Goal: Task Accomplishment & Management: Manage account settings

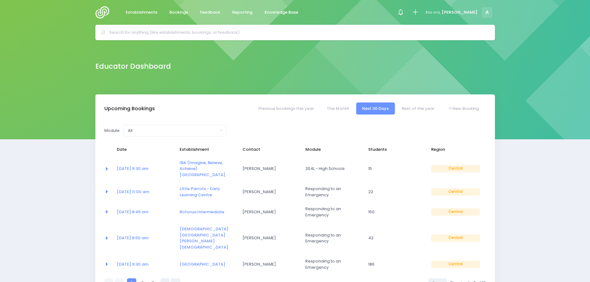
select select "5"
click at [141, 167] on link "11 Aug at 9:30 am" at bounding box center [133, 169] width 32 height 6
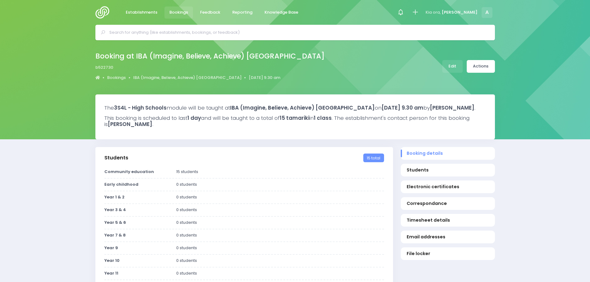
select select "5"
click at [456, 68] on link "Edit" at bounding box center [452, 66] width 20 height 13
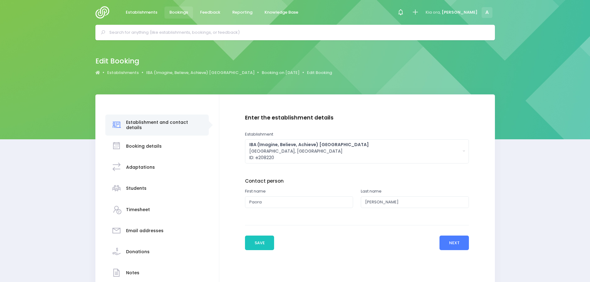
click at [450, 246] on button "Next" at bounding box center [453, 243] width 29 height 15
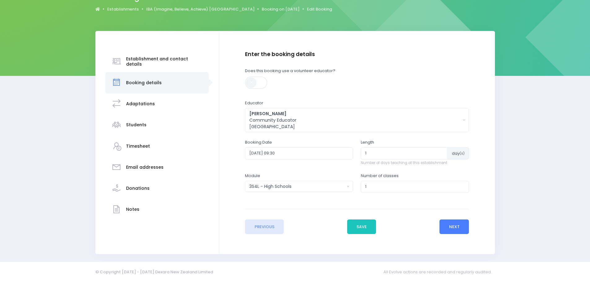
click at [457, 227] on button "Next" at bounding box center [453, 227] width 29 height 15
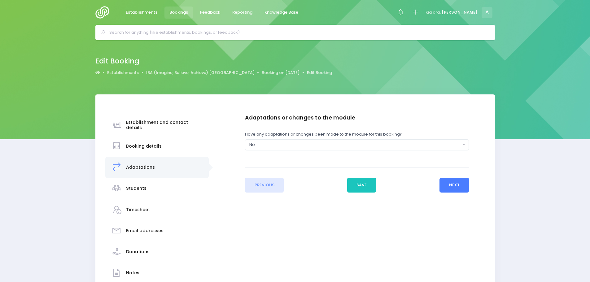
click at [452, 186] on button "Next" at bounding box center [453, 185] width 29 height 15
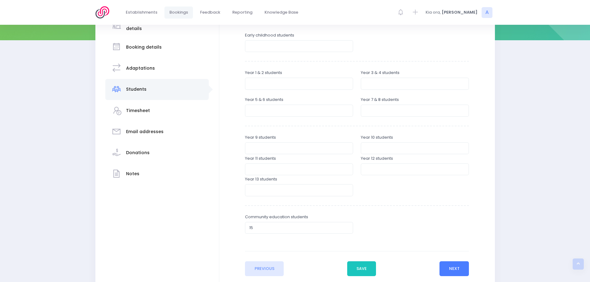
scroll to position [124, 0]
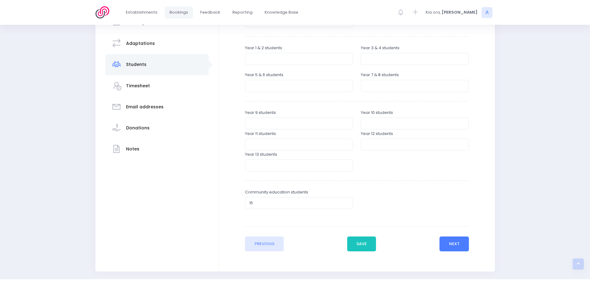
click at [447, 243] on button "Next" at bounding box center [453, 244] width 29 height 15
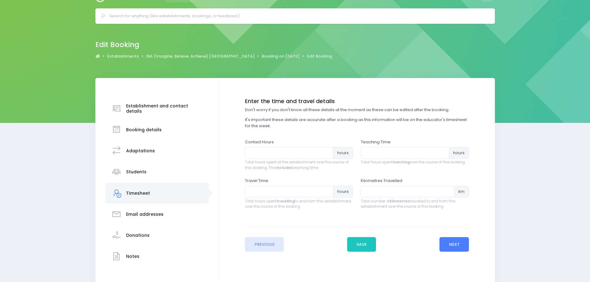
scroll to position [0, 0]
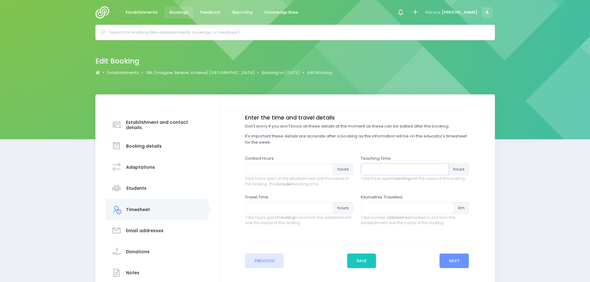
click at [376, 170] on input "number" at bounding box center [405, 170] width 88 height 12
type input "1"
click at [313, 168] on input "number" at bounding box center [289, 170] width 88 height 12
type input "1.5"
click at [297, 208] on input "number" at bounding box center [289, 208] width 88 height 12
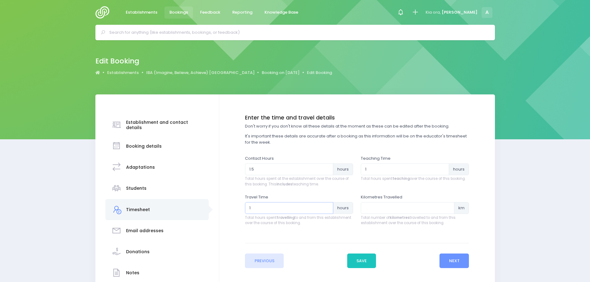
type input "1"
click at [399, 207] on input "number" at bounding box center [408, 208] width 94 height 12
type input "60"
click at [457, 257] on button "Next" at bounding box center [453, 261] width 29 height 15
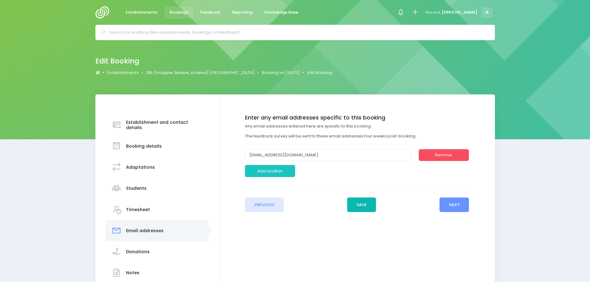
click at [365, 204] on button "Save" at bounding box center [361, 205] width 29 height 15
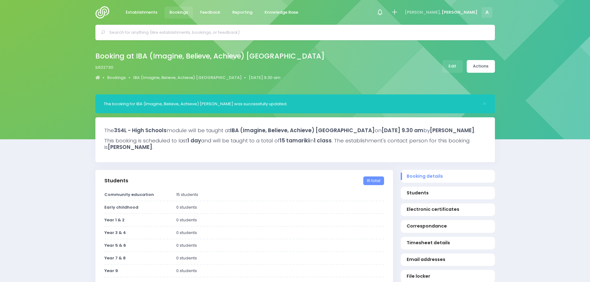
select select "5"
click at [479, 70] on link "Actions" at bounding box center [481, 66] width 28 height 13
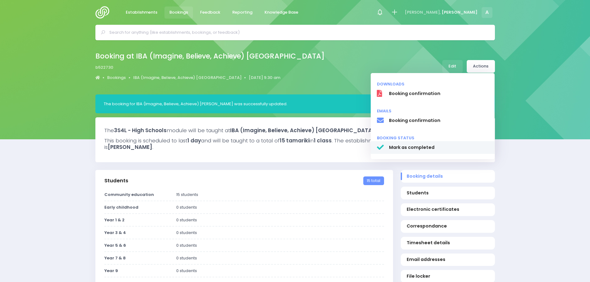
click at [421, 146] on span "Mark as completed" at bounding box center [439, 147] width 100 height 7
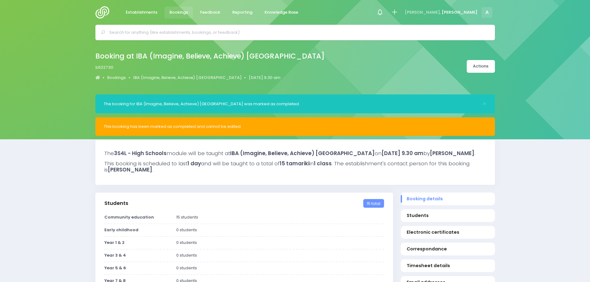
select select "5"
click at [101, 12] on img at bounding box center [104, 12] width 18 height 12
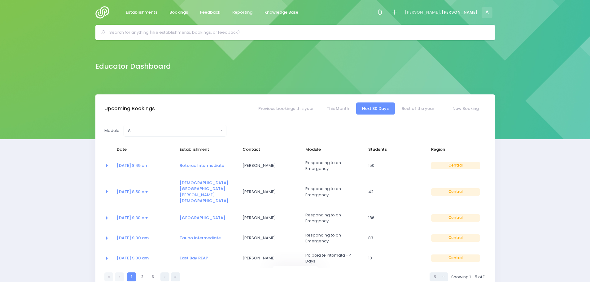
select select "5"
click at [334, 109] on link "This Month" at bounding box center [338, 109] width 34 height 12
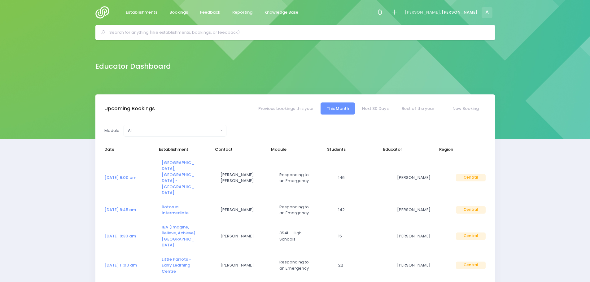
select select "5"
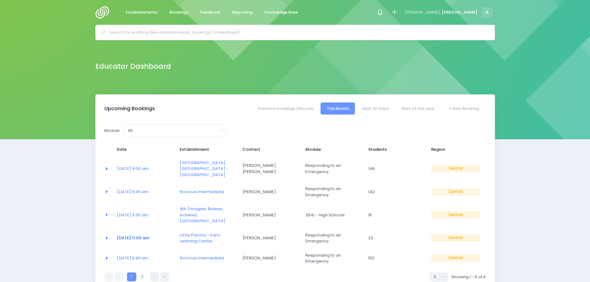
click at [132, 235] on link "11 Aug at 11:00 am" at bounding box center [133, 238] width 33 height 6
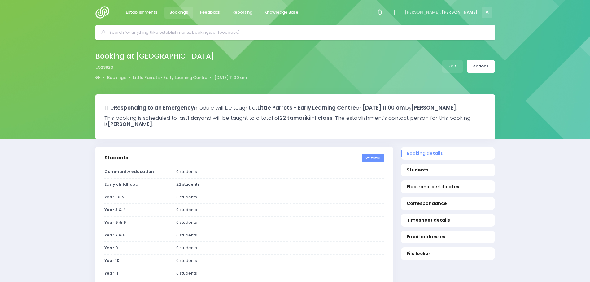
select select "5"
click at [457, 68] on link "Edit" at bounding box center [452, 66] width 20 height 13
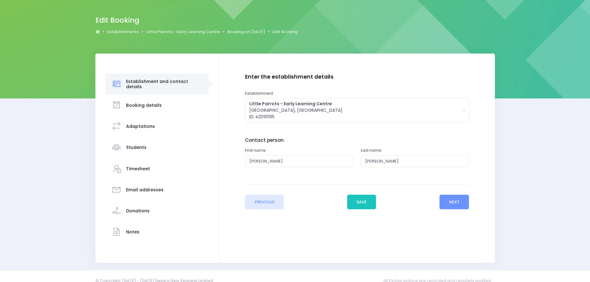
scroll to position [50, 0]
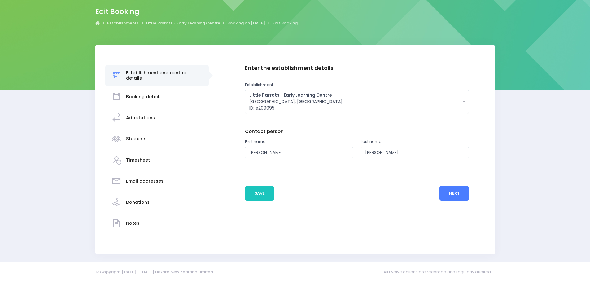
click at [457, 193] on button "Next" at bounding box center [453, 193] width 29 height 15
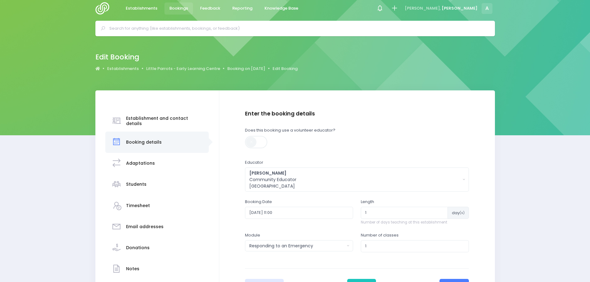
scroll to position [0, 0]
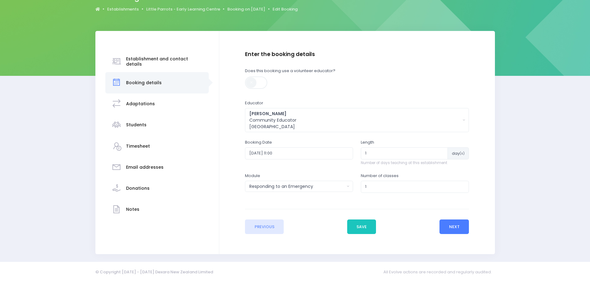
click at [457, 222] on button "Next" at bounding box center [453, 227] width 29 height 15
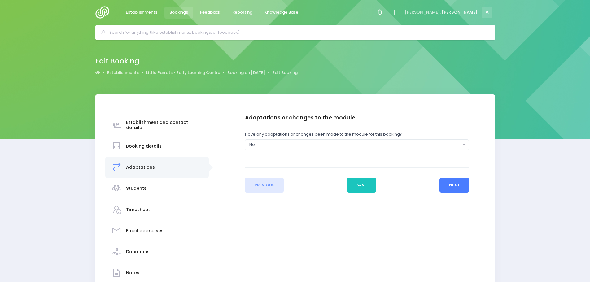
drag, startPoint x: 462, startPoint y: 177, endPoint x: 462, endPoint y: 183, distance: 5.6
click at [462, 183] on div "Previous Save Next" at bounding box center [357, 180] width 224 height 25
click at [462, 184] on button "Next" at bounding box center [453, 185] width 29 height 15
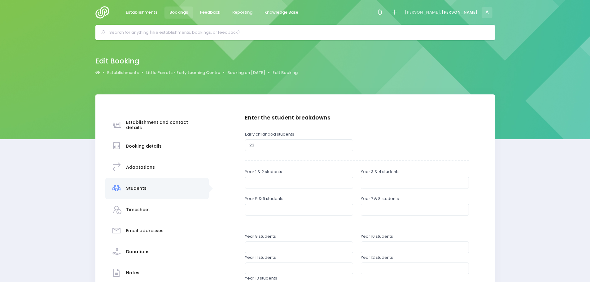
scroll to position [31, 0]
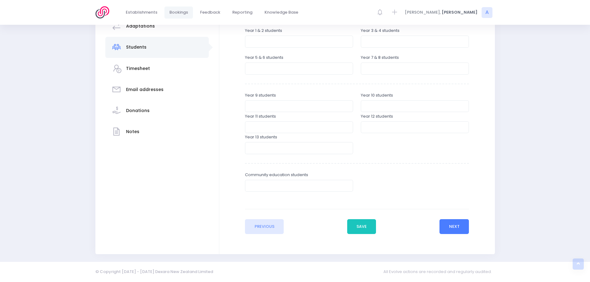
click at [458, 227] on button "Next" at bounding box center [453, 226] width 29 height 15
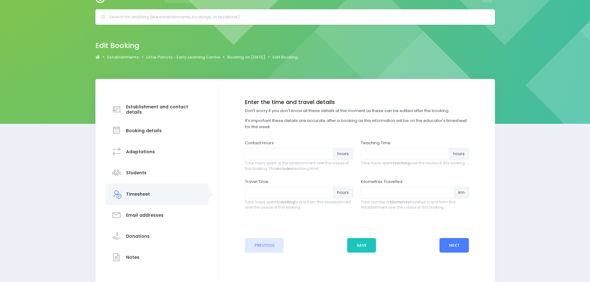
scroll to position [0, 0]
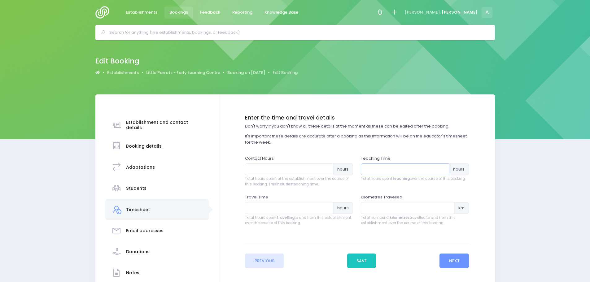
click at [376, 172] on input "number" at bounding box center [405, 170] width 88 height 12
type input ".5"
click at [283, 167] on input "number" at bounding box center [289, 170] width 88 height 12
type input ".7"
type input "1"
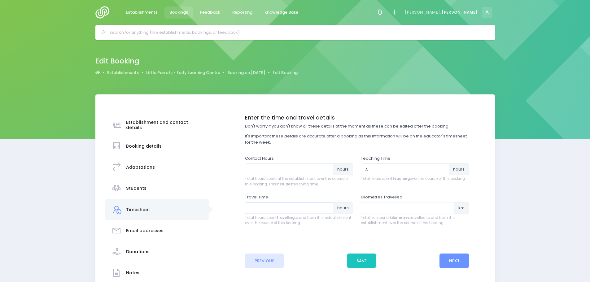
click at [268, 204] on input "number" at bounding box center [289, 208] width 88 height 12
type input "1.5"
click at [378, 210] on input "number" at bounding box center [408, 208] width 94 height 12
type input "90"
click at [351, 259] on button "Save" at bounding box center [361, 261] width 29 height 15
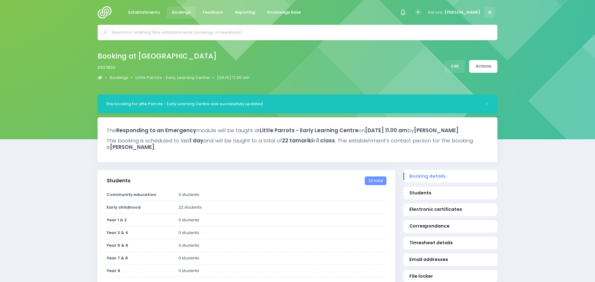
select select "5"
drag, startPoint x: 482, startPoint y: 56, endPoint x: 479, endPoint y: 70, distance: 14.2
click at [481, 62] on div "Booking at Little Parrots - Early Learning Centre b523820 Bookings Little Parro…" at bounding box center [295, 66] width 415 height 33
click at [479, 70] on link "Actions" at bounding box center [481, 66] width 28 height 13
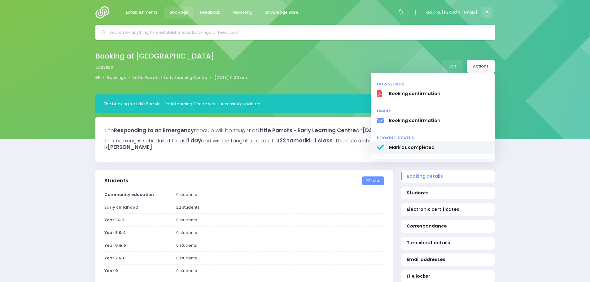
click at [402, 154] on link "Mark as completed" at bounding box center [433, 147] width 124 height 13
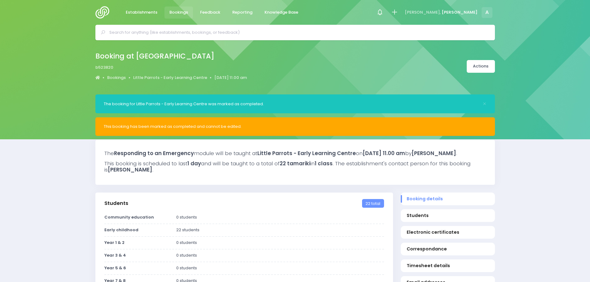
select select "5"
click at [95, 10] on div "Establishments Bookings Feedback Reporting Knowledge Base Notifications [PERSON…" at bounding box center [295, 12] width 415 height 25
click at [100, 13] on img at bounding box center [104, 12] width 18 height 12
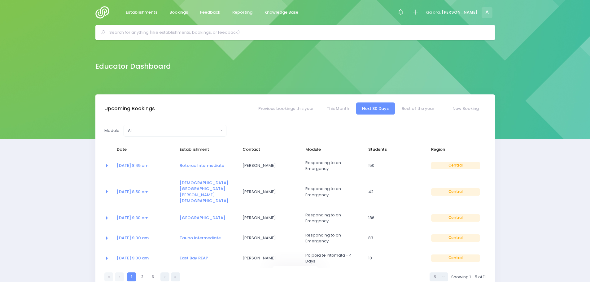
select select "5"
